Goal: Task Accomplishment & Management: Complete application form

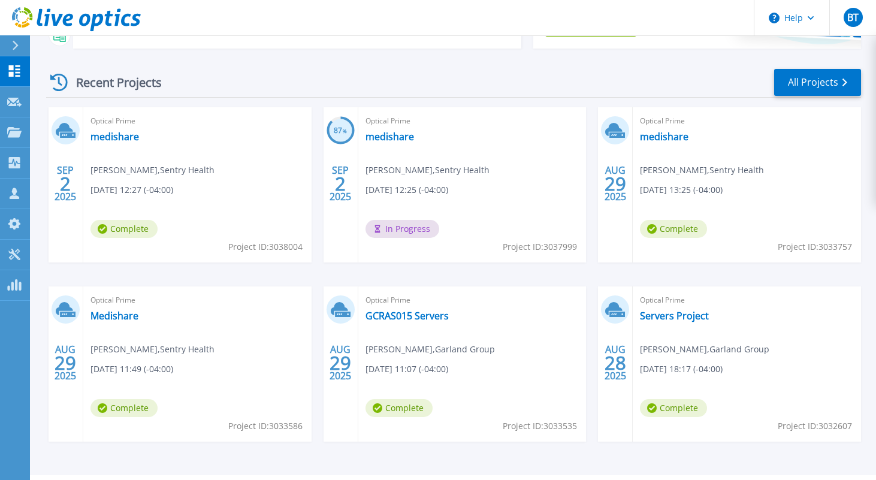
scroll to position [184, 0]
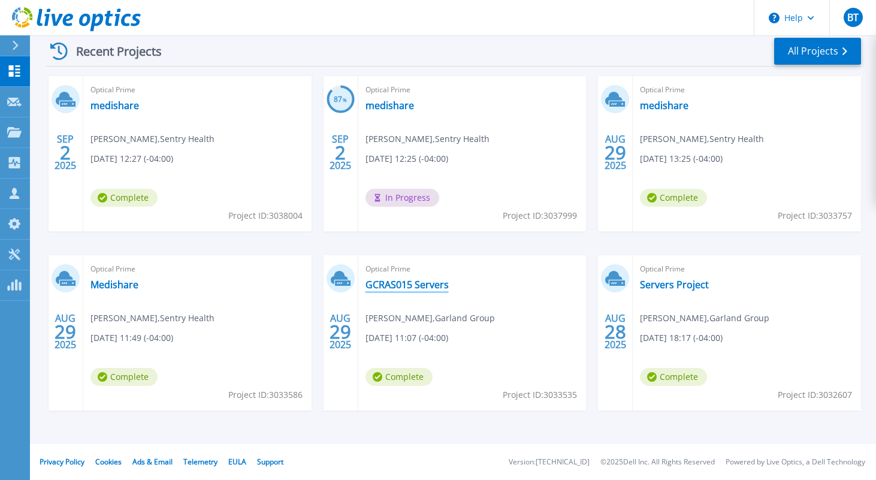
click at [383, 285] on link "GCRAS015 Servers" at bounding box center [406, 285] width 83 height 12
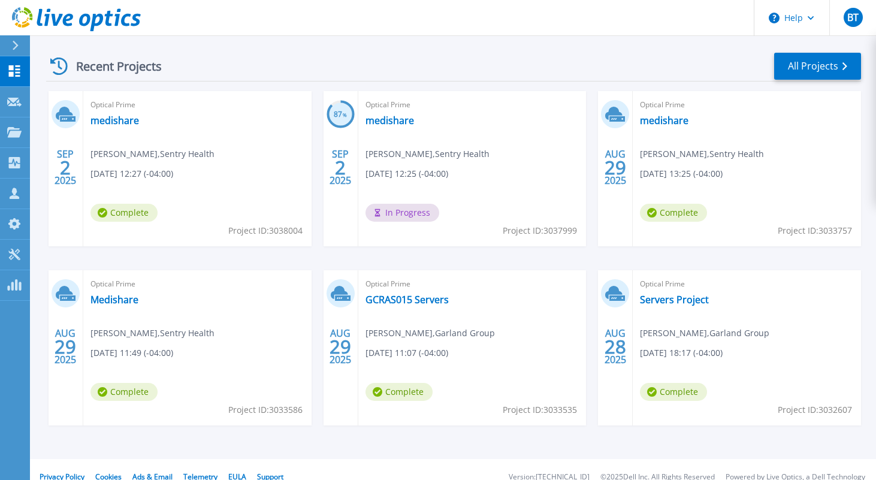
scroll to position [184, 0]
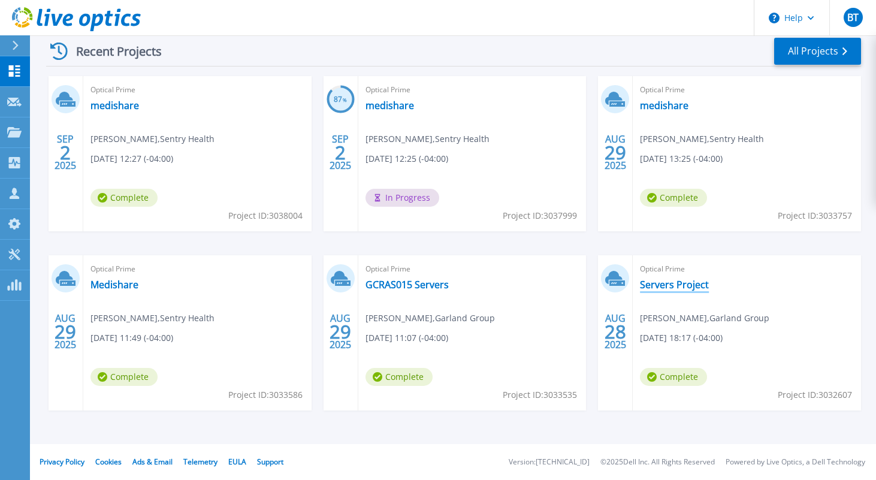
click at [656, 285] on link "Servers Project" at bounding box center [674, 285] width 69 height 12
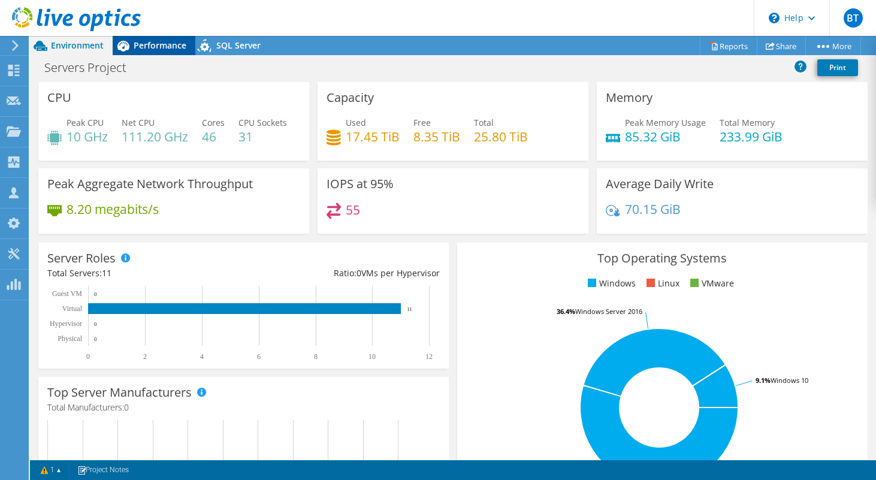
click at [155, 47] on span "Performance" at bounding box center [160, 45] width 53 height 11
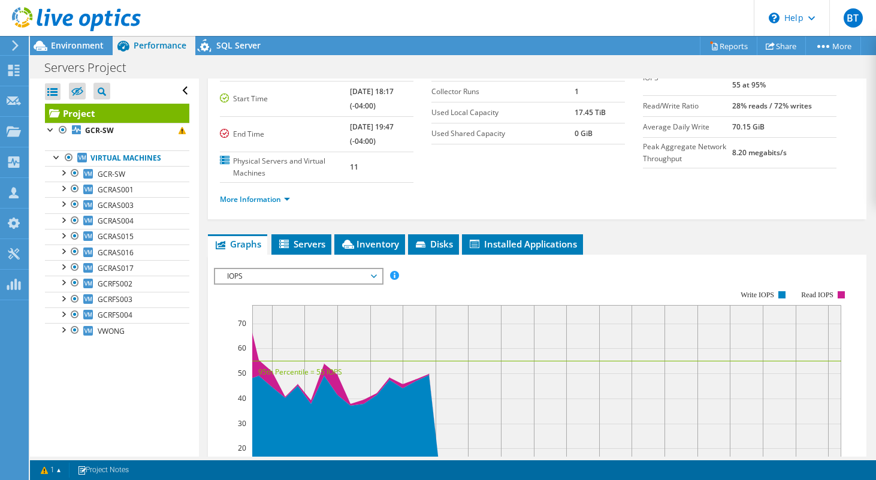
scroll to position [99, 0]
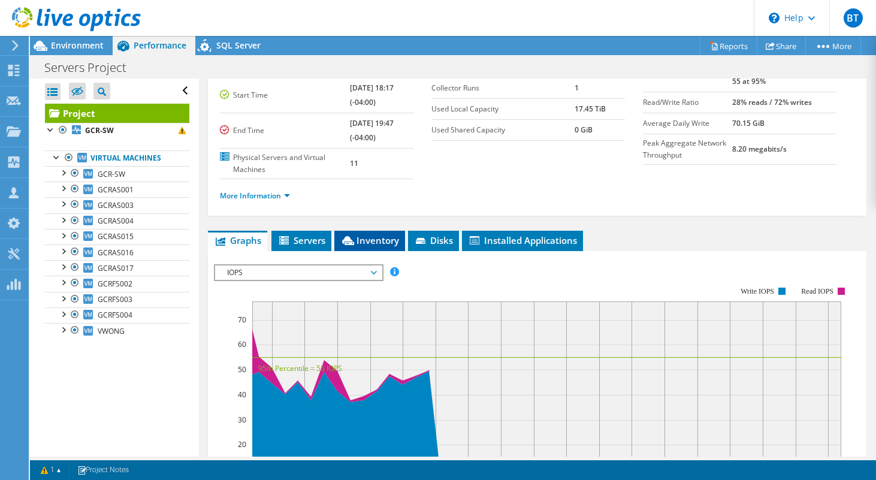
click at [349, 236] on icon at bounding box center [348, 240] width 12 height 9
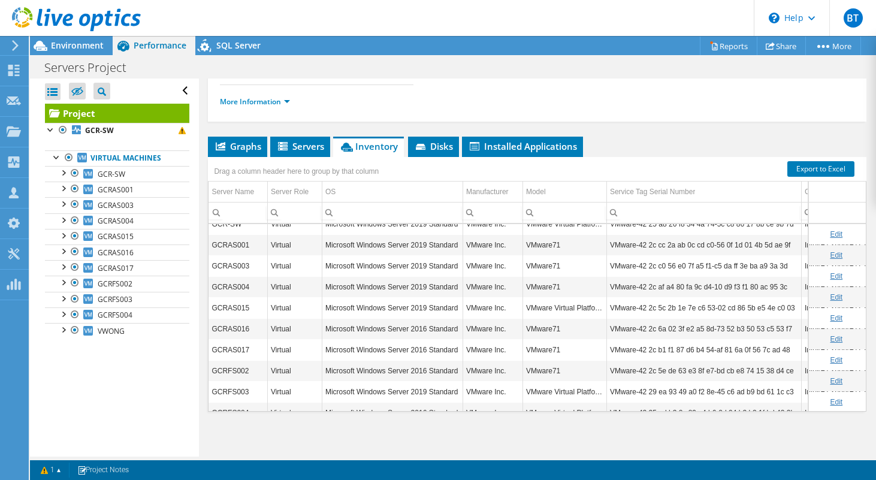
scroll to position [0, 0]
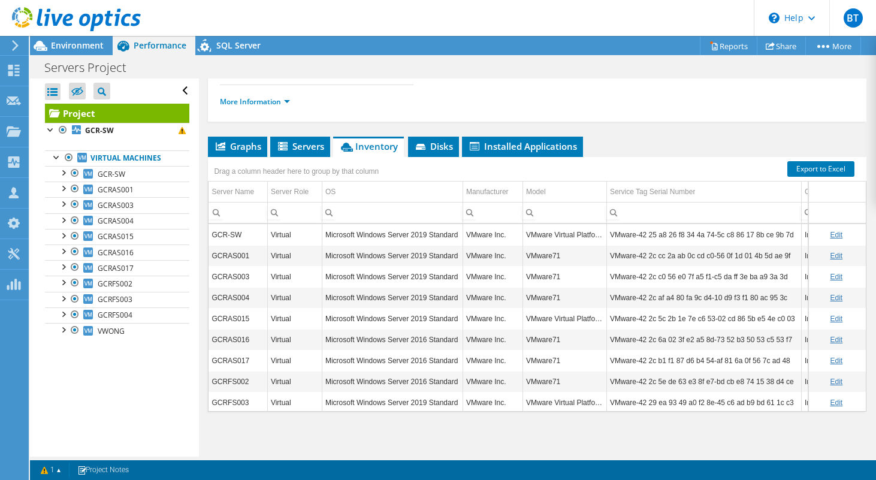
click at [22, 10] on icon at bounding box center [76, 19] width 129 height 25
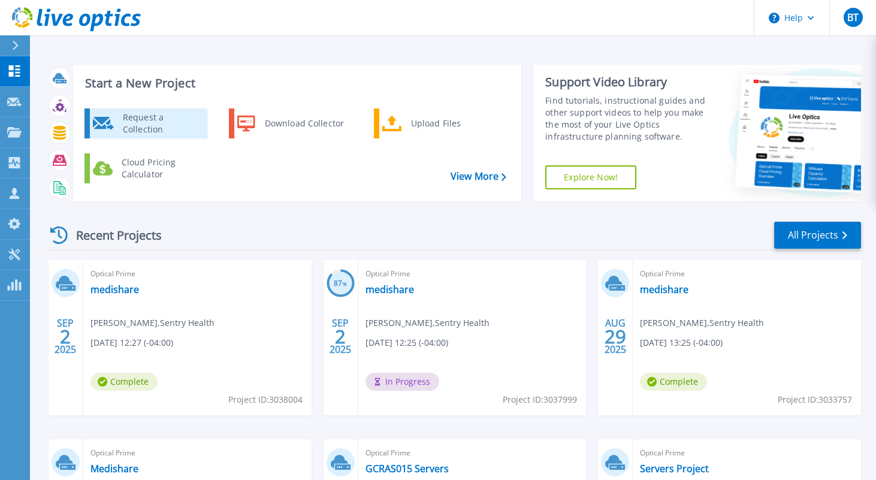
click at [122, 121] on div "Request a Collection" at bounding box center [160, 123] width 87 height 24
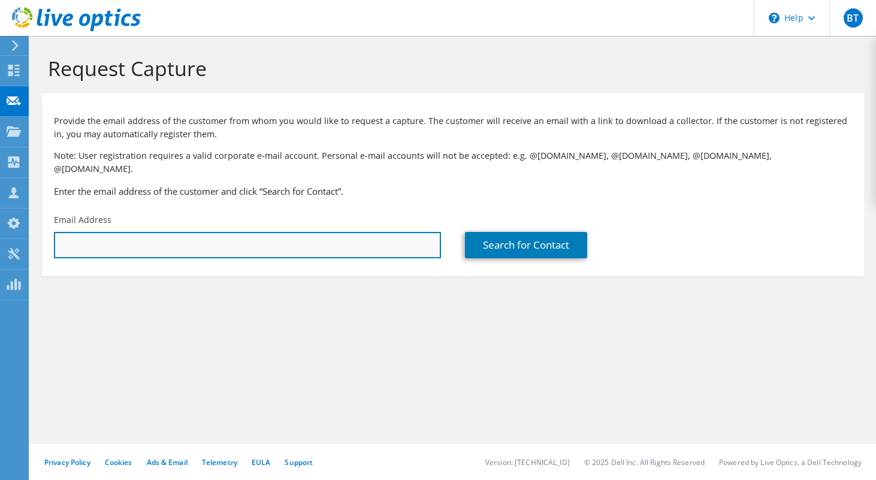
click at [152, 232] on input "text" at bounding box center [247, 245] width 387 height 26
type input "ismael.romero@garland-group.com"
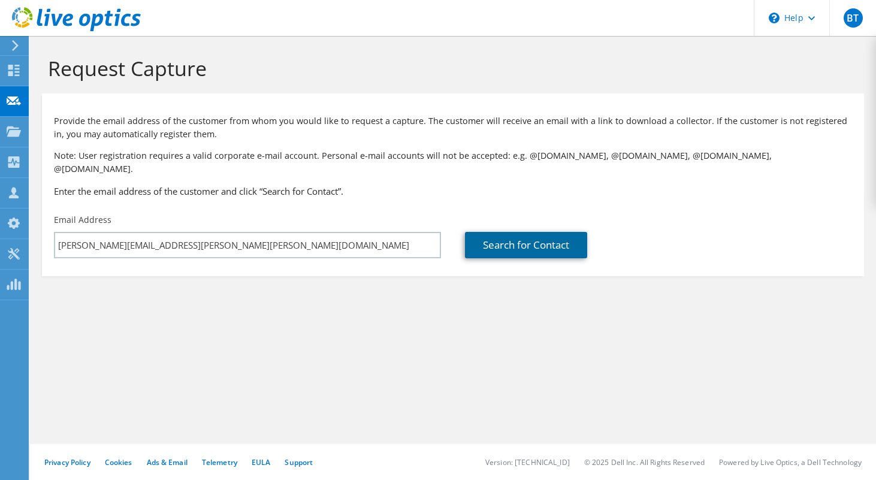
click at [513, 234] on link "Search for Contact" at bounding box center [526, 245] width 122 height 26
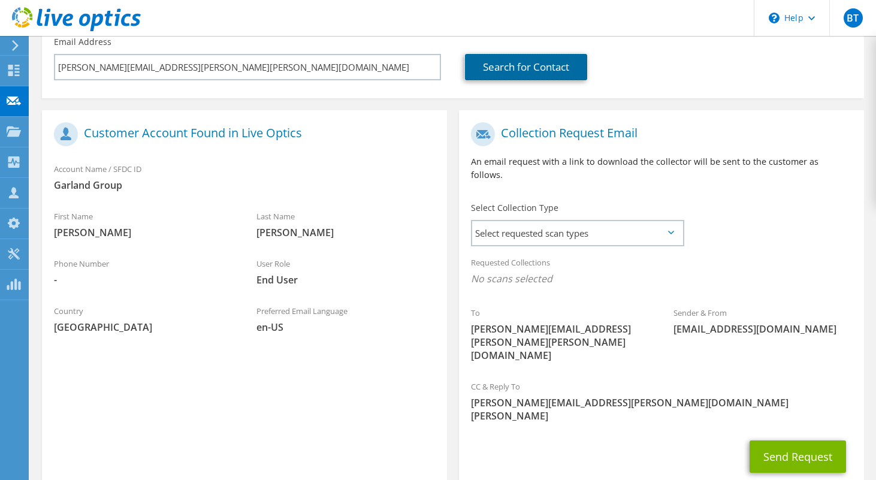
scroll to position [189, 0]
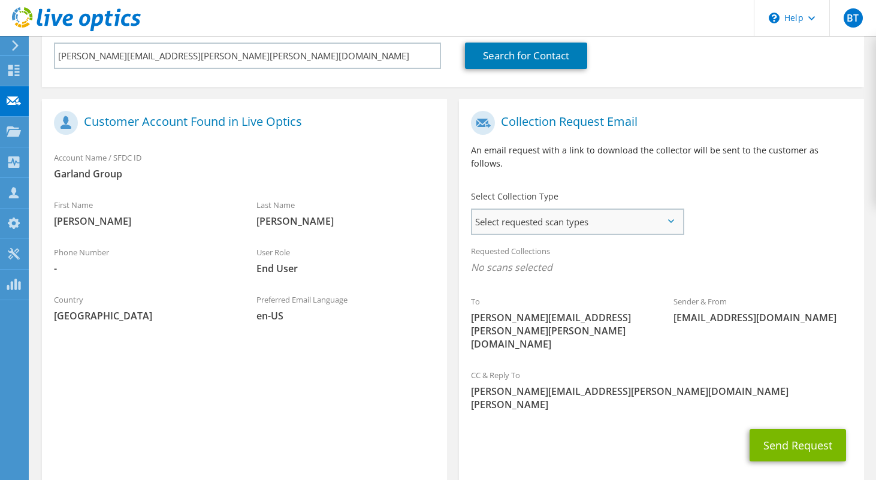
click at [534, 210] on span "Select requested scan types" at bounding box center [577, 222] width 210 height 24
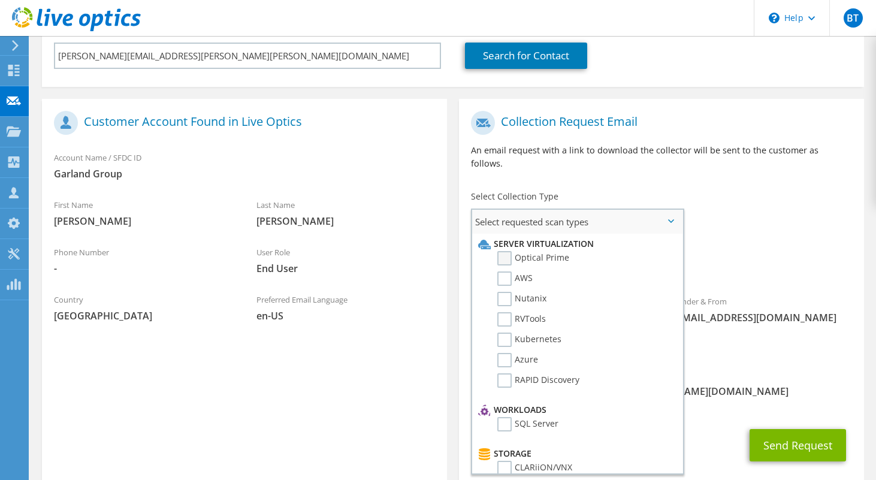
click at [507, 251] on label "Optical Prime" at bounding box center [533, 258] width 72 height 14
click at [0, 0] on input "Optical Prime" at bounding box center [0, 0] width 0 height 0
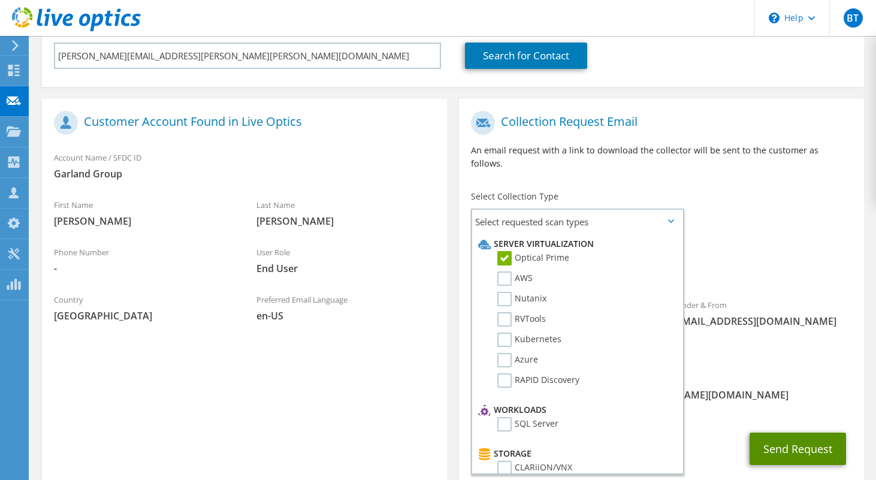
click at [792, 433] on button "Send Request" at bounding box center [798, 449] width 96 height 32
